Goal: Find specific page/section

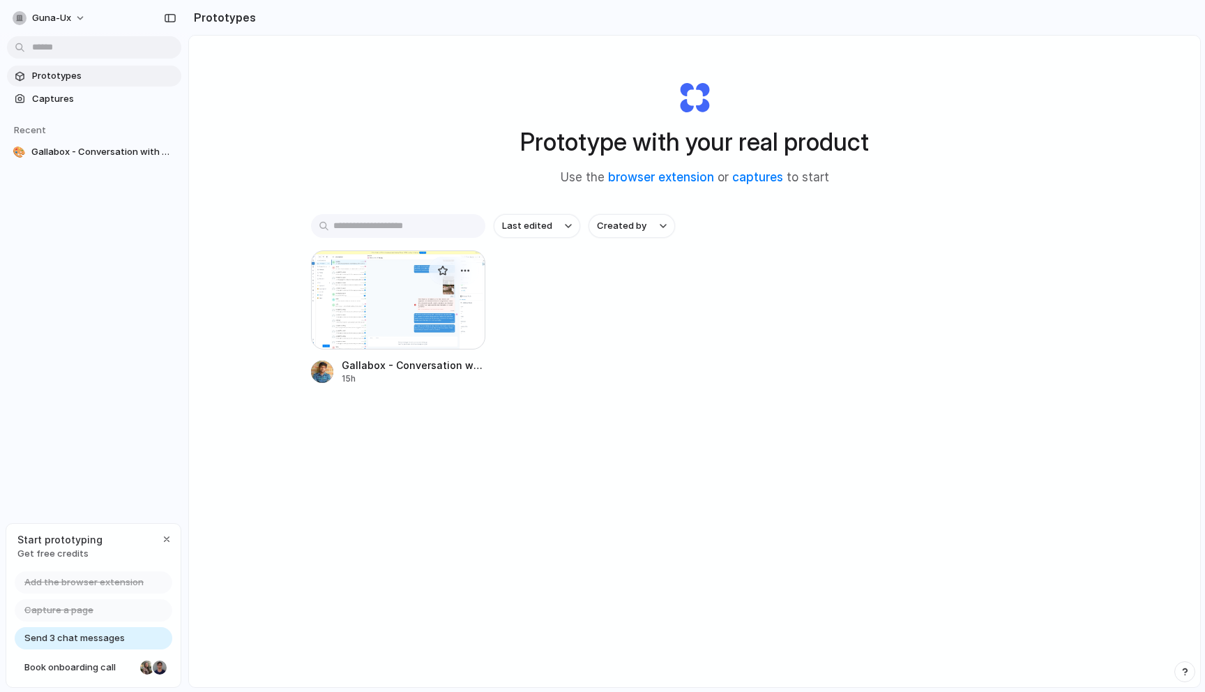
click at [407, 297] on div at bounding box center [398, 299] width 174 height 99
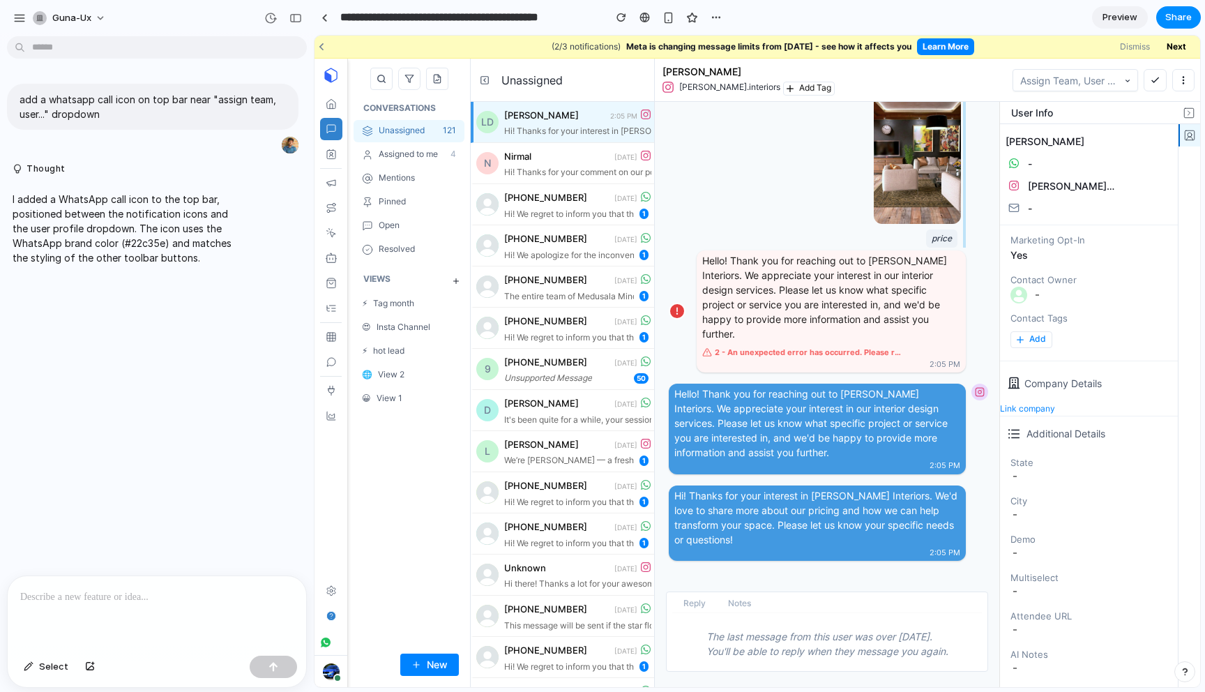
click at [953, 84] on div "[PERSON_NAME] [PERSON_NAME].interiors Add Tag Assign Team, User or Bot" at bounding box center [927, 80] width 545 height 43
click at [293, 15] on div "button" at bounding box center [295, 18] width 13 height 10
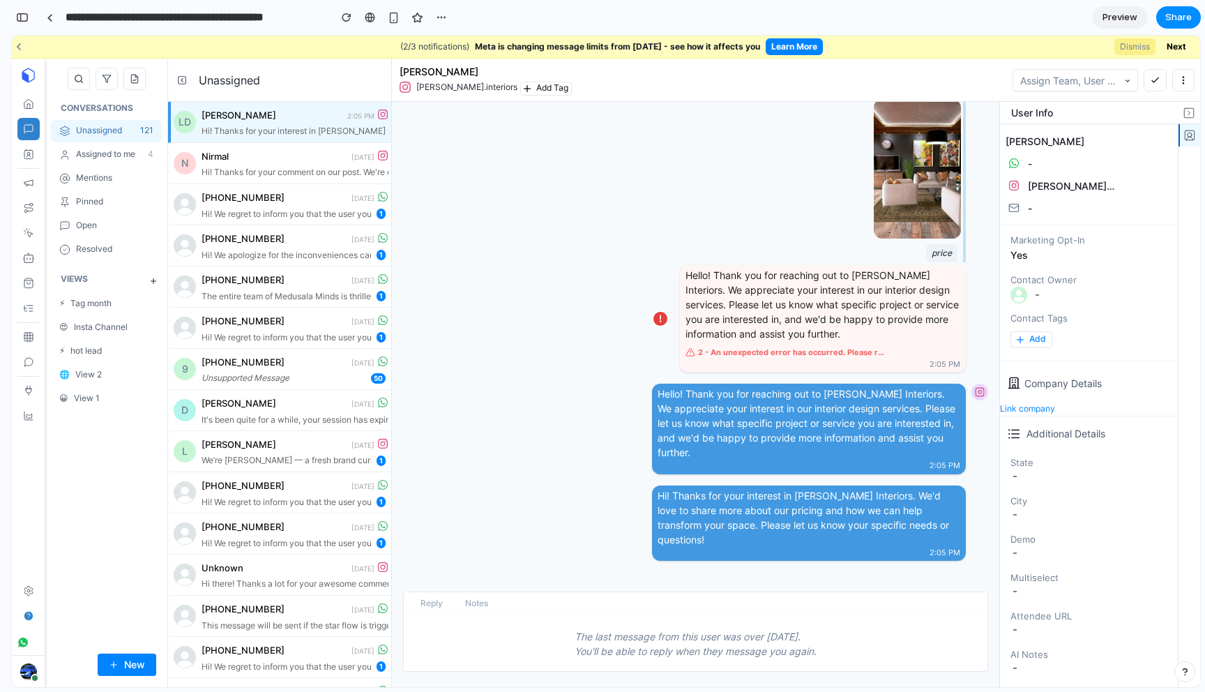
click at [1135, 47] on button "Dismiss" at bounding box center [1134, 46] width 41 height 17
